Goal: Find specific page/section: Find specific page/section

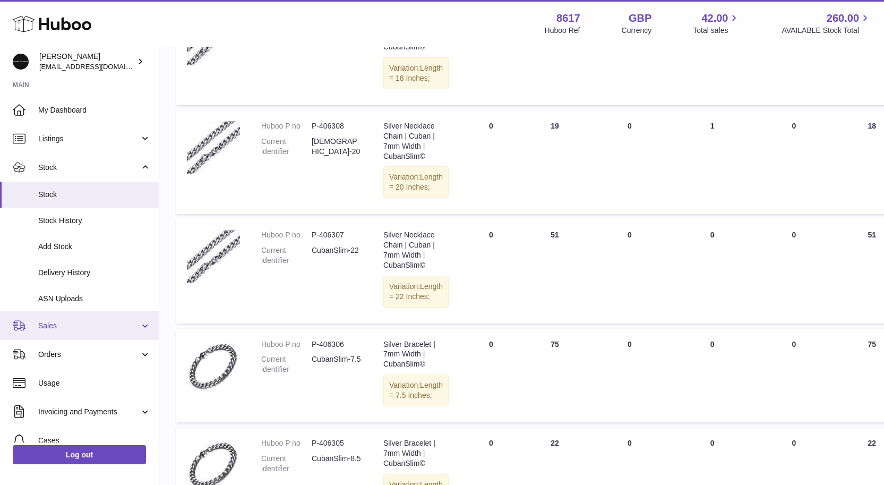
click at [83, 313] on link "Sales" at bounding box center [79, 325] width 159 height 29
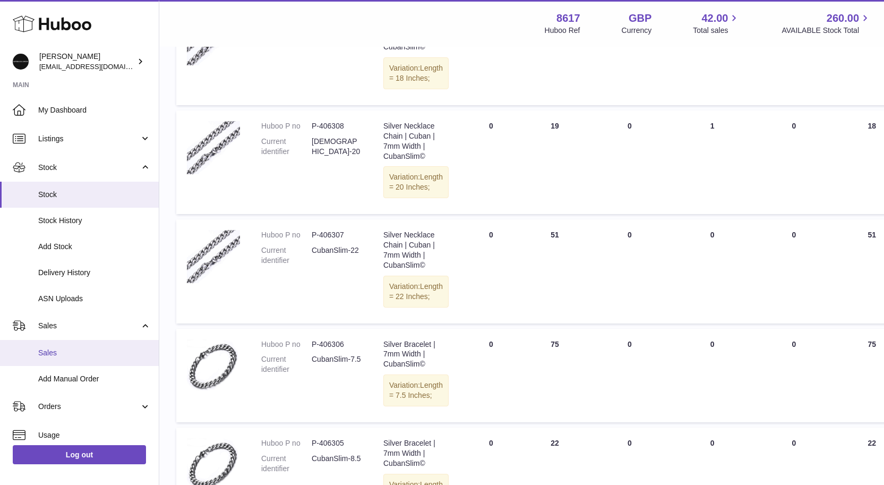
click at [59, 342] on link "Sales" at bounding box center [79, 353] width 159 height 26
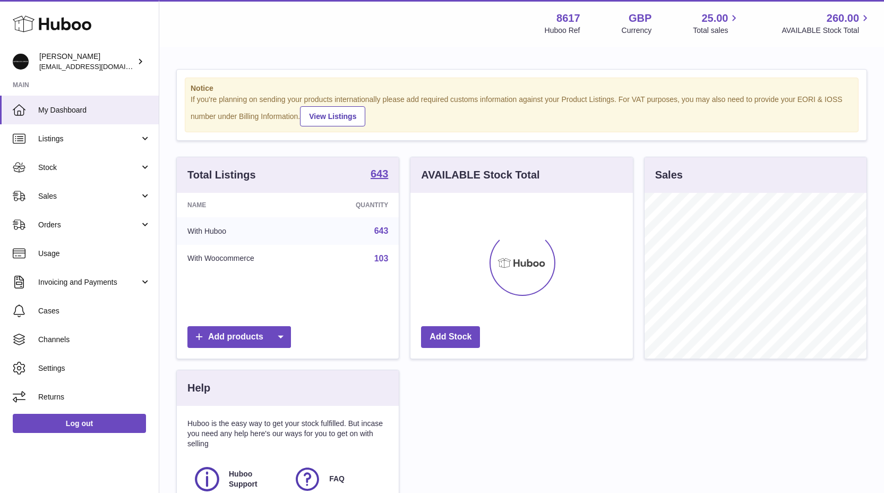
scroll to position [166, 222]
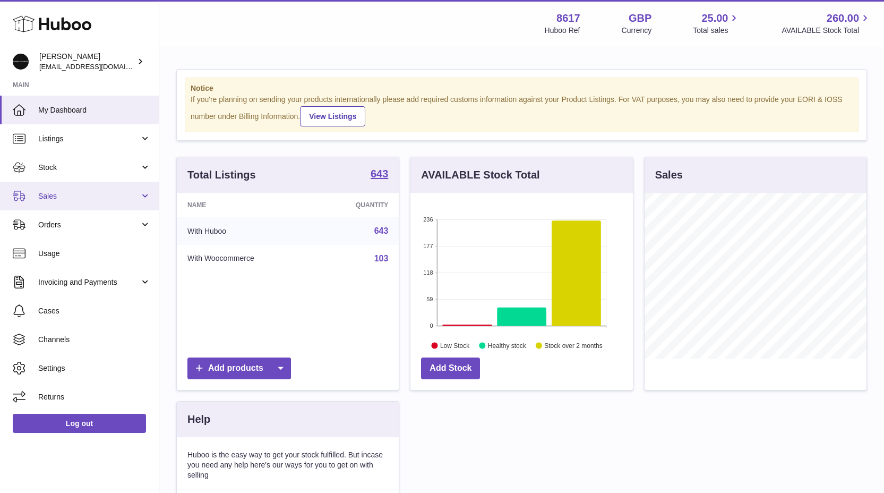
drag, startPoint x: 63, startPoint y: 195, endPoint x: 36, endPoint y: 206, distance: 29.3
click at [63, 195] on span "Sales" at bounding box center [88, 196] width 101 height 10
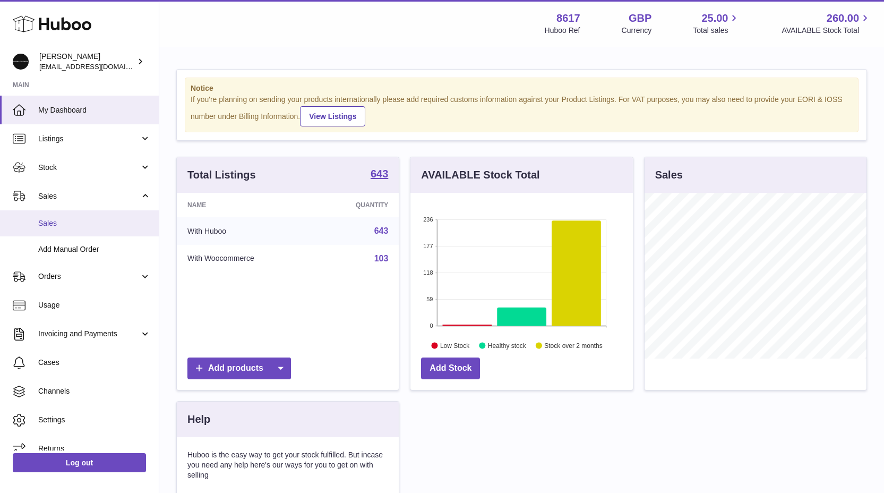
click at [50, 231] on link "Sales" at bounding box center [79, 223] width 159 height 26
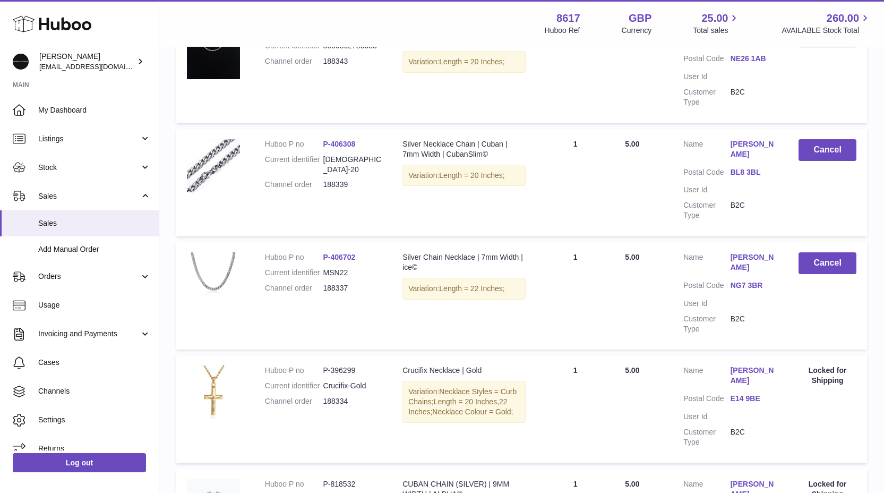
scroll to position [287, 0]
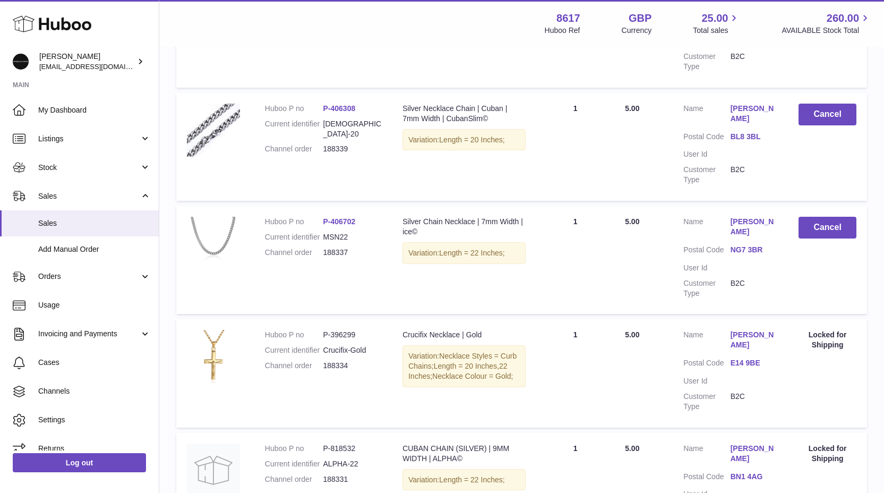
click at [751, 358] on link "E14 9BE" at bounding box center [754, 363] width 47 height 10
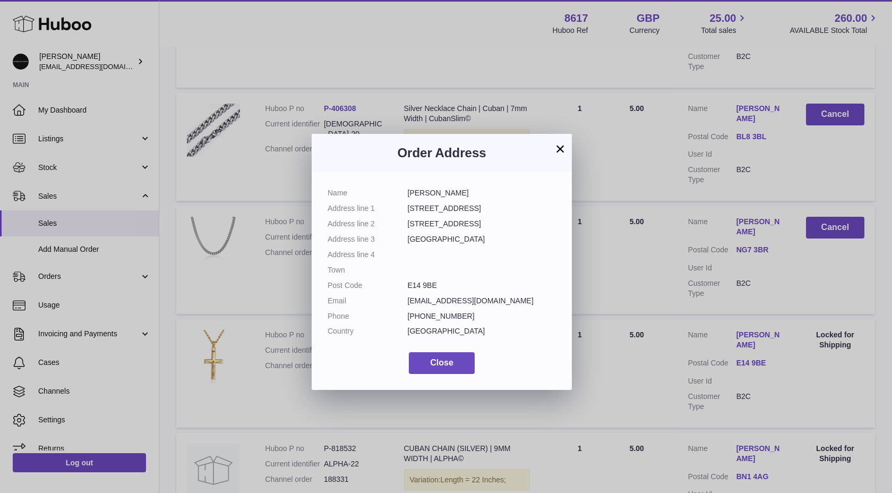
click at [563, 155] on button "×" at bounding box center [560, 148] width 13 height 13
